Goal: Task Accomplishment & Management: Manage account settings

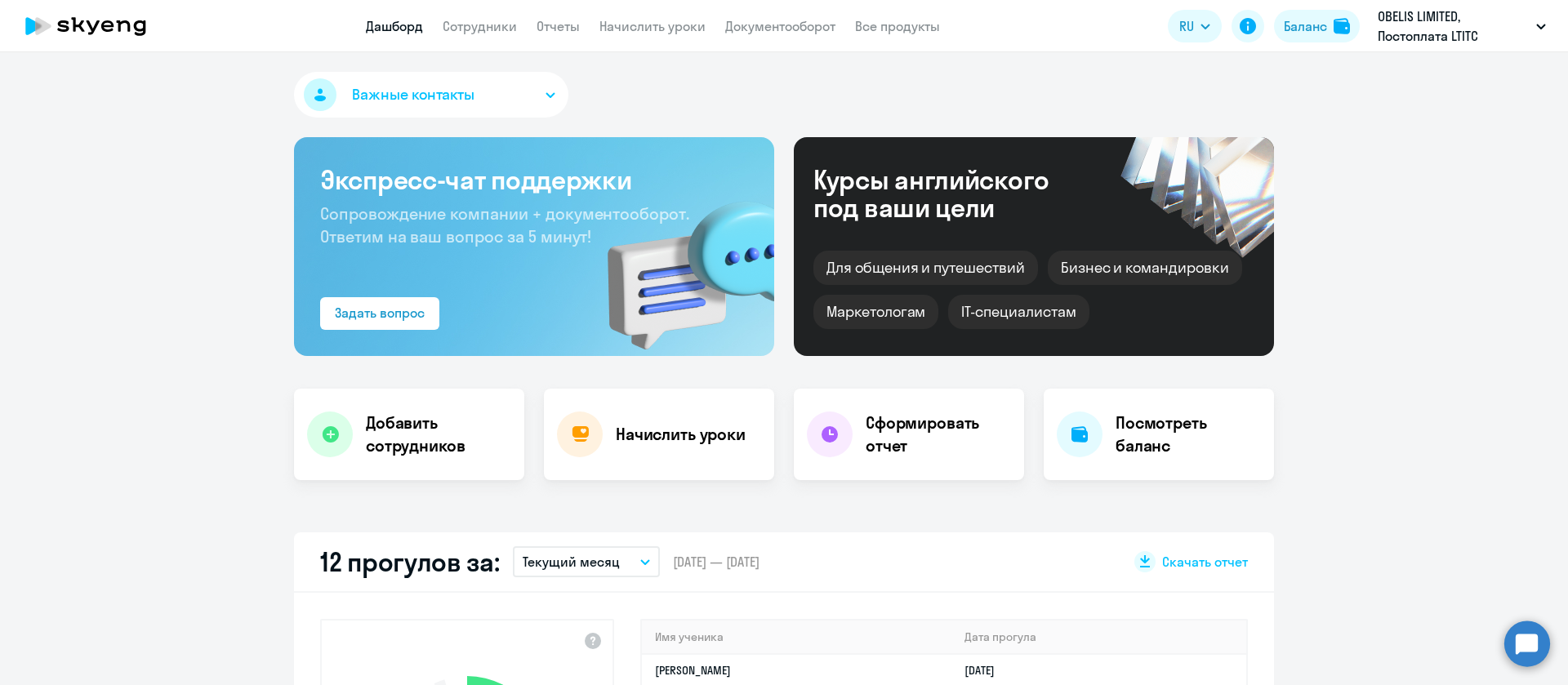
click at [522, 17] on nav "Дашборд Сотрудники Отчеты Начислить уроки Документооборот Все продукты" at bounding box center [652, 26] width 574 height 20
click at [499, 35] on app-menu-item-link "Сотрудники" at bounding box center [481, 26] width 75 height 20
click at [494, 30] on link "Сотрудники" at bounding box center [481, 26] width 75 height 16
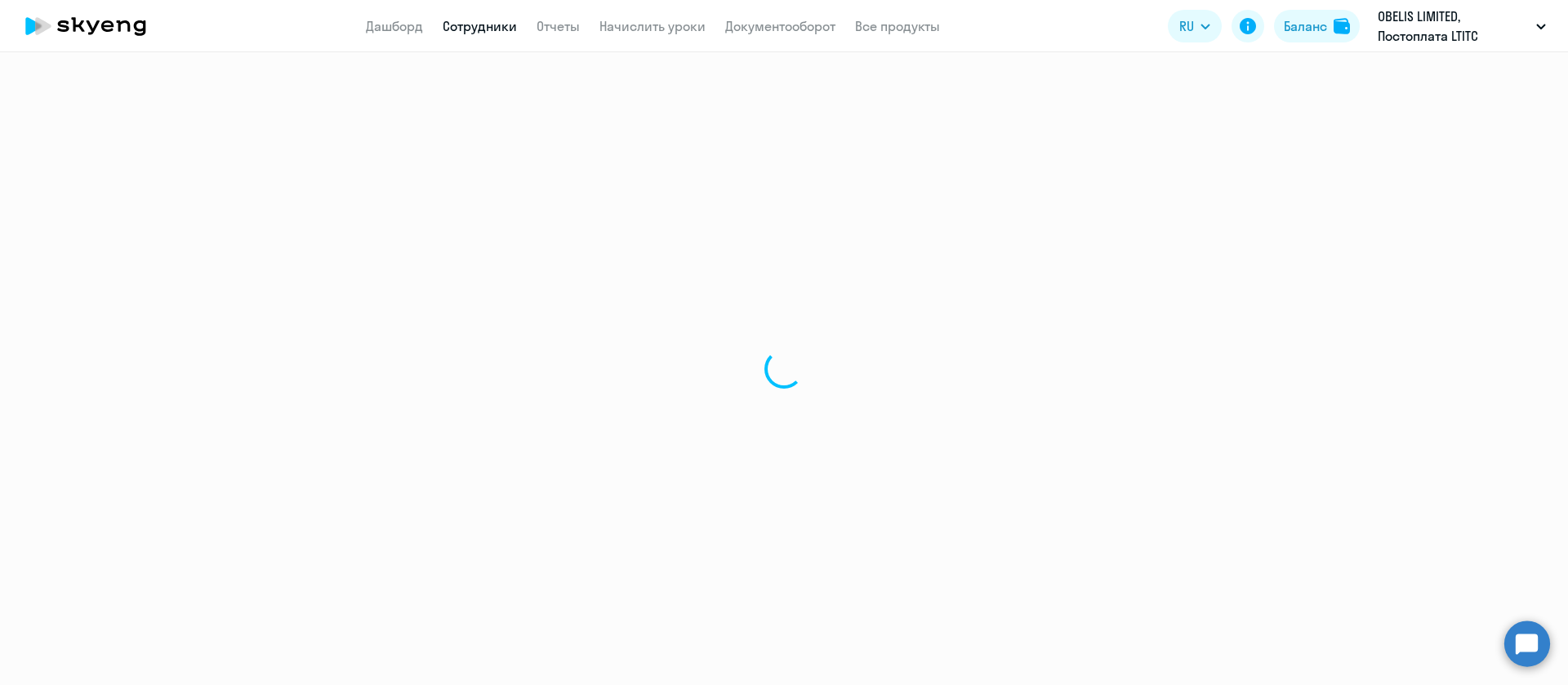
select select "30"
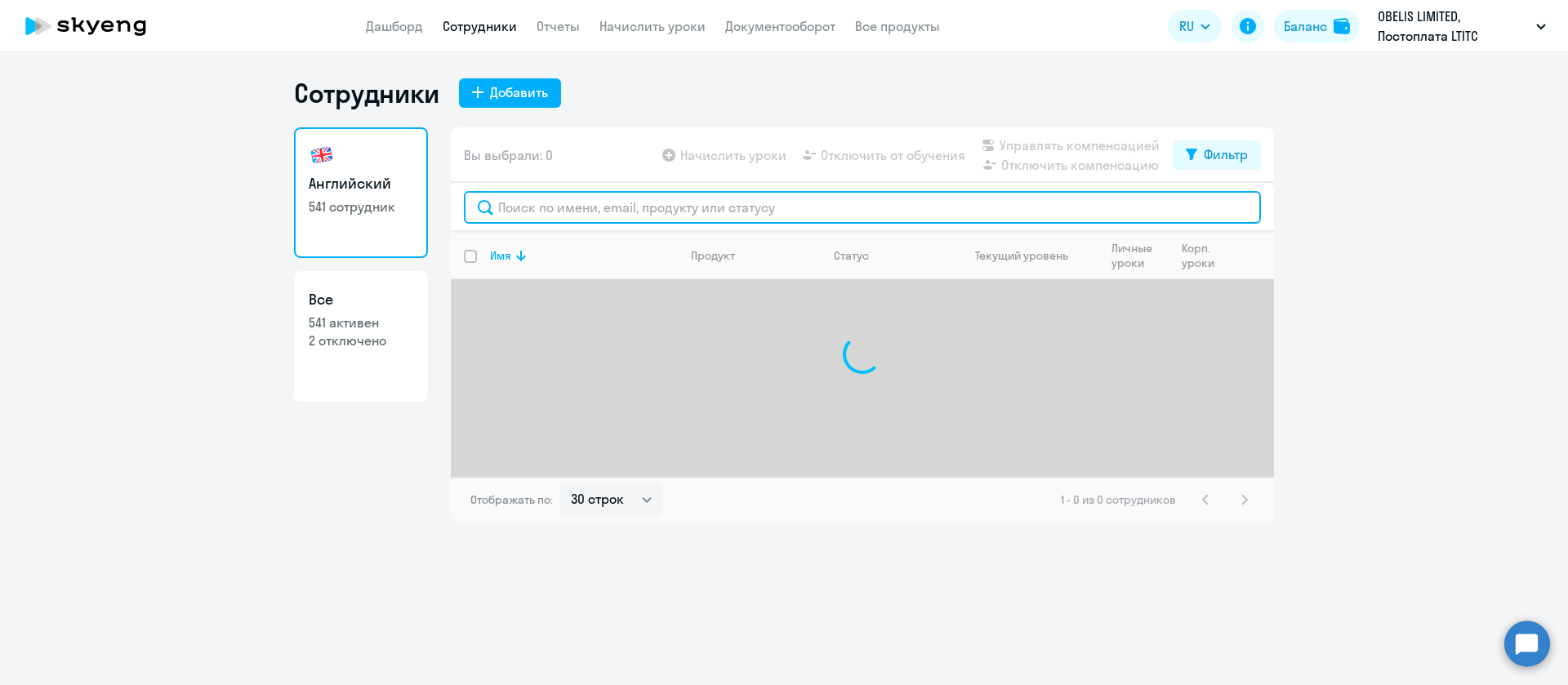
click at [639, 201] on input "text" at bounding box center [863, 207] width 797 height 33
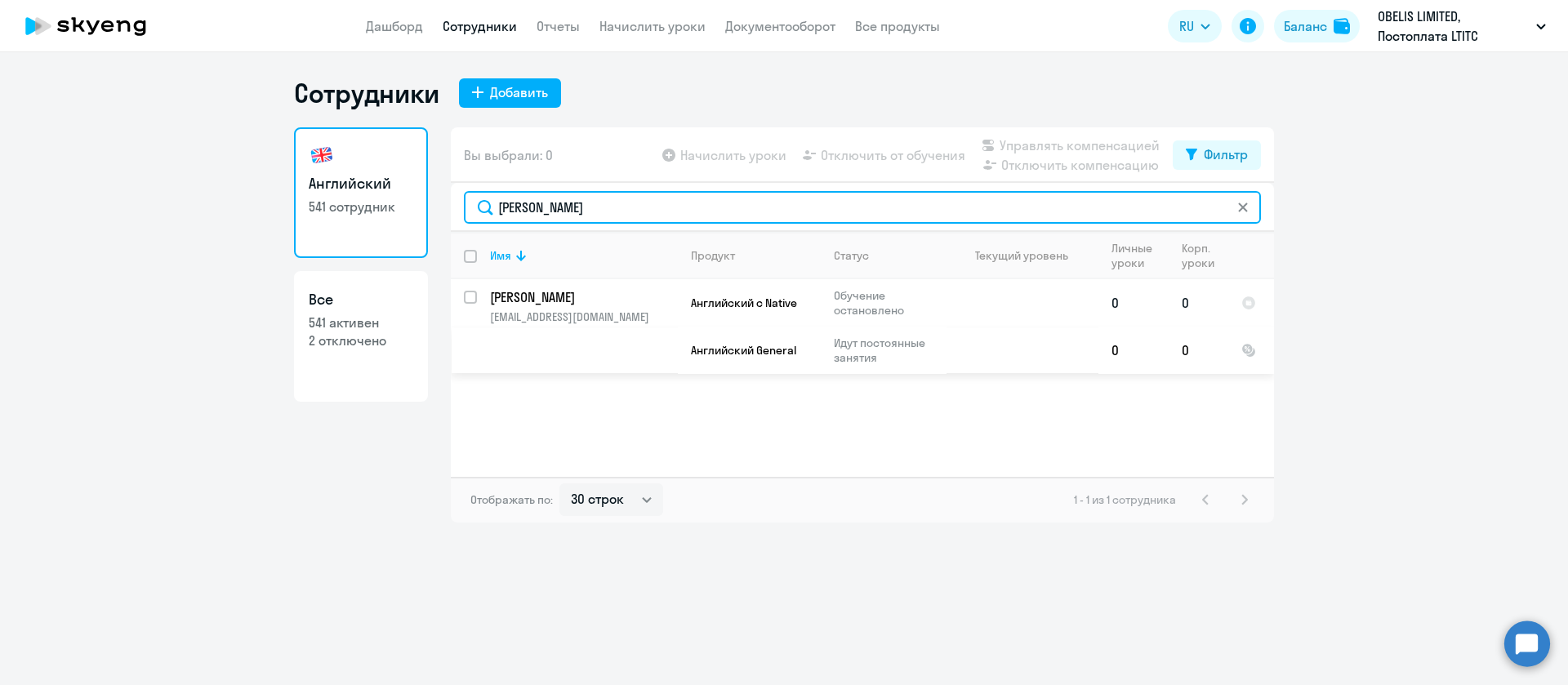
type input "[PERSON_NAME]"
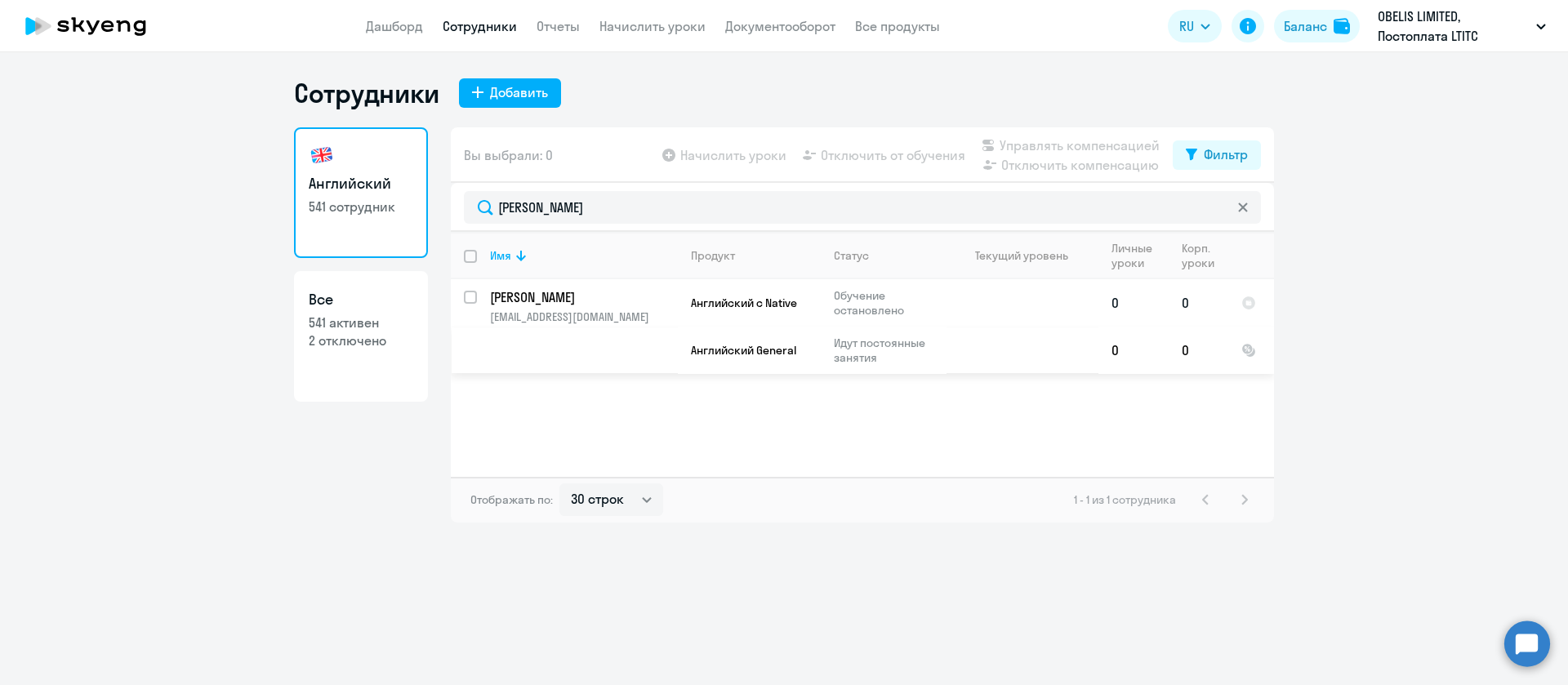
click at [468, 297] on input "select row 39551862" at bounding box center [481, 307] width 33 height 33
checkbox input "true"
click at [1081, 147] on span "Управлять компенсацией" at bounding box center [1080, 146] width 160 height 20
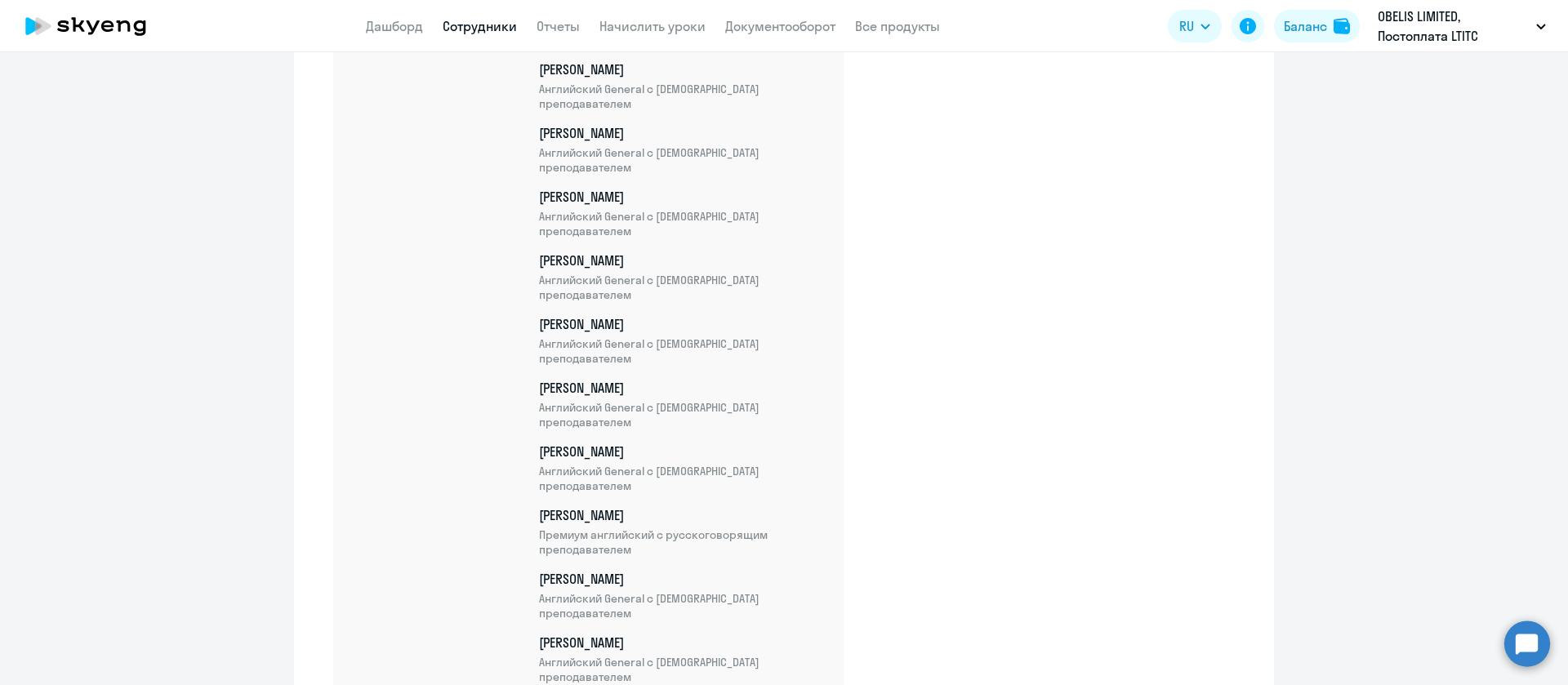
scroll to position [29737, 0]
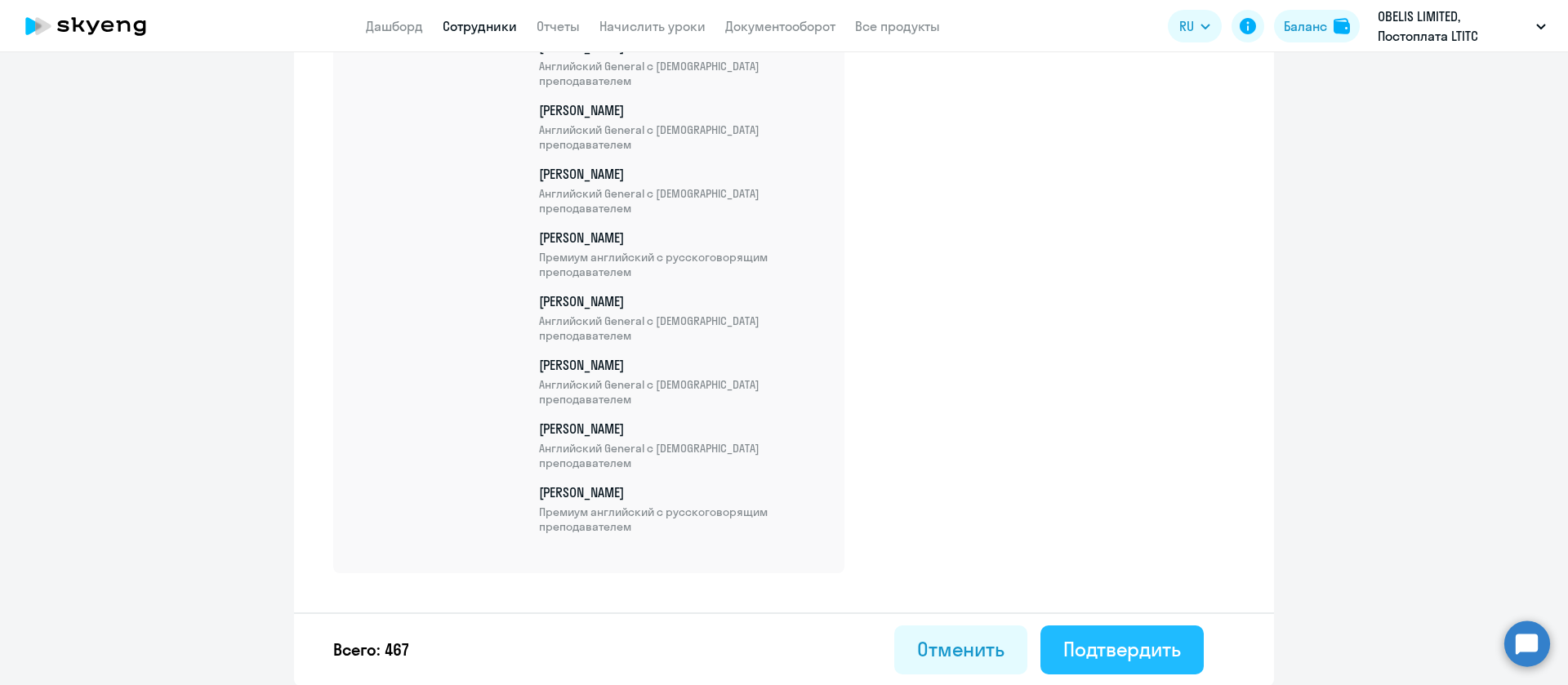
click at [1168, 645] on div "Подтвердить" at bounding box center [1122, 649] width 117 height 26
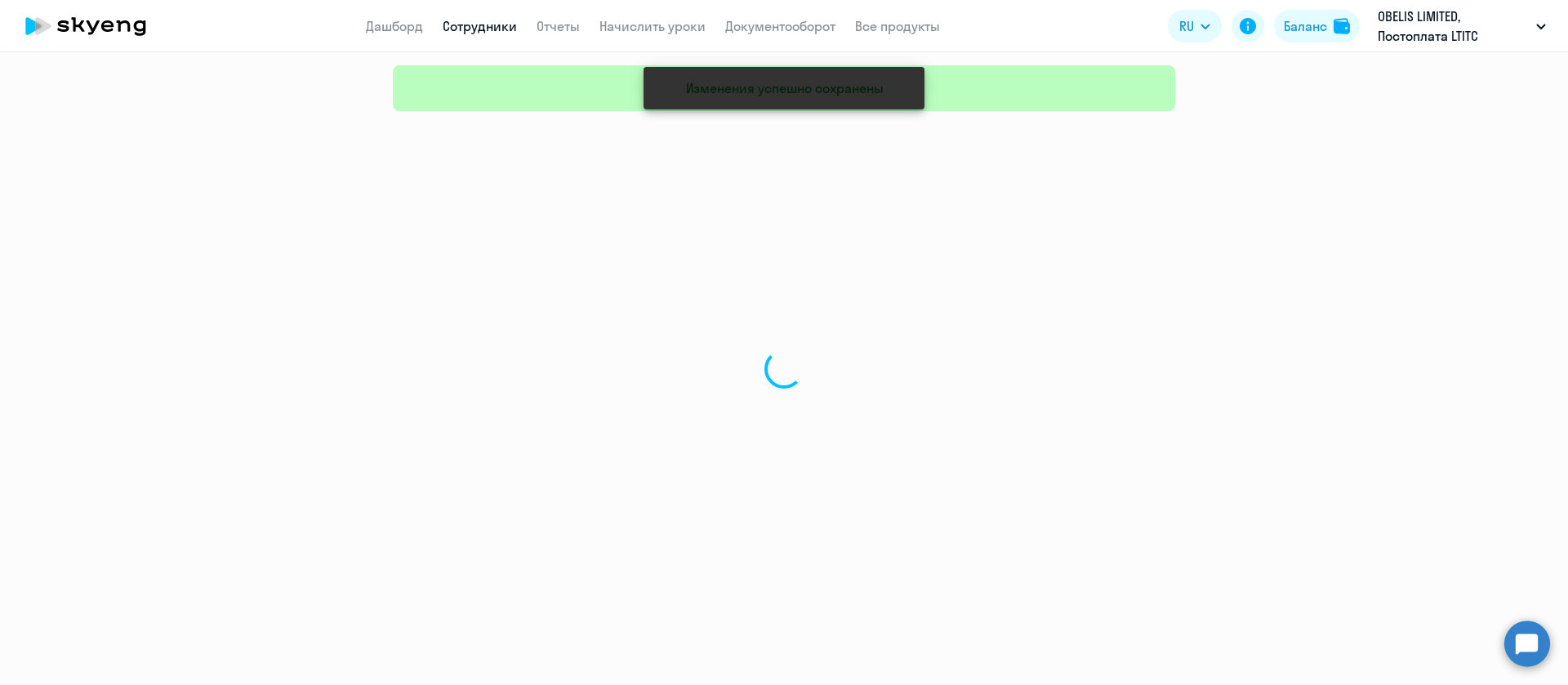
select select "30"
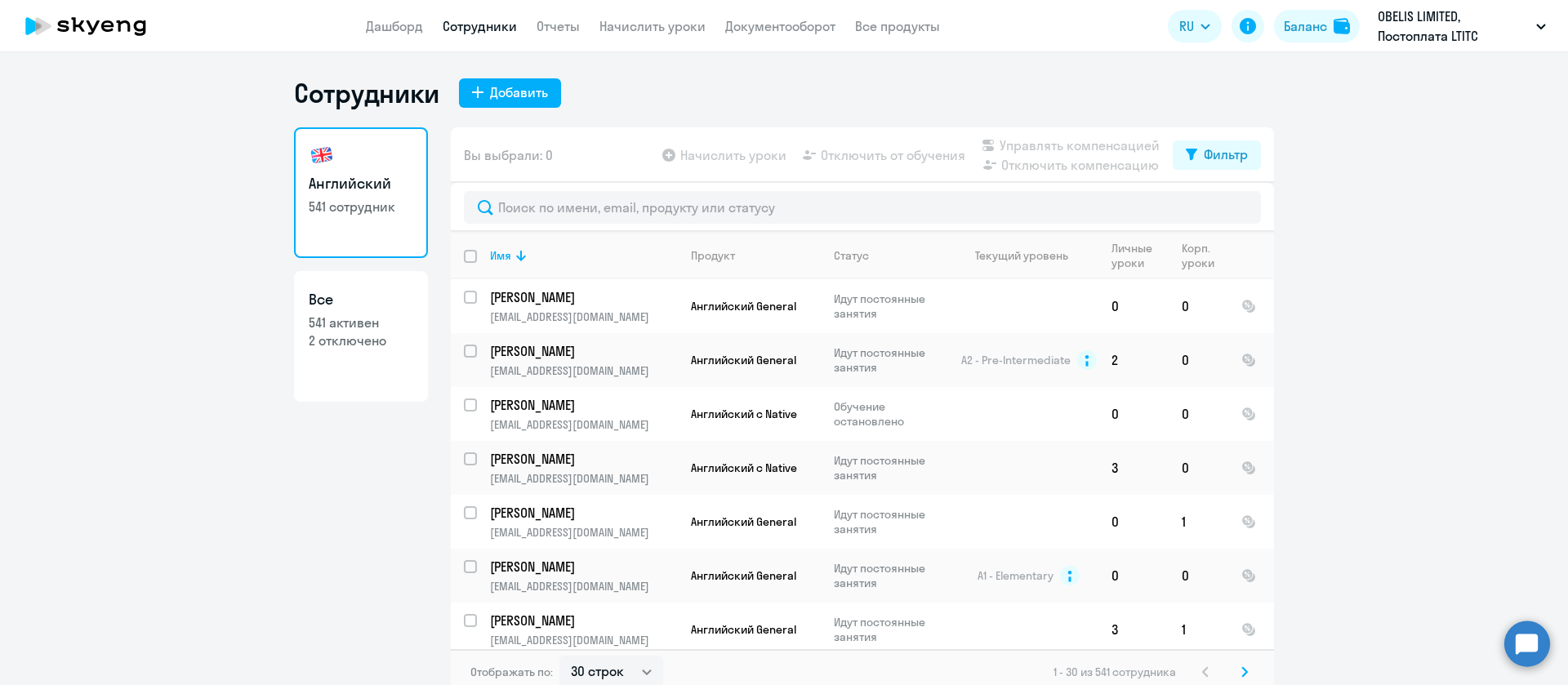
drag, startPoint x: 76, startPoint y: 197, endPoint x: 106, endPoint y: 2, distance: 197.3
click at [76, 197] on ng-component "Сотрудники Добавить Английский 541 сотрудник Все 541 активен 2 отключено Вы выб…" at bounding box center [784, 385] width 1568 height 618
